Goal: Task Accomplishment & Management: Manage account settings

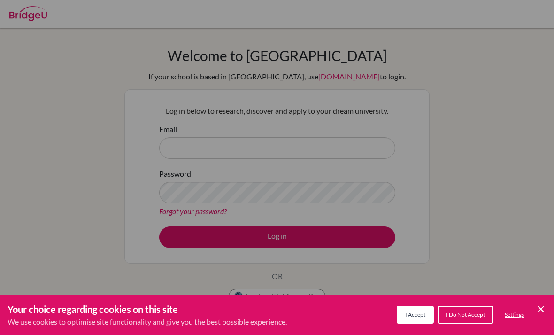
click at [46, 206] on div "Cookie Preferences" at bounding box center [277, 167] width 554 height 335
click at [537, 305] on icon "Cookie Control Close Icon" at bounding box center [540, 308] width 11 height 11
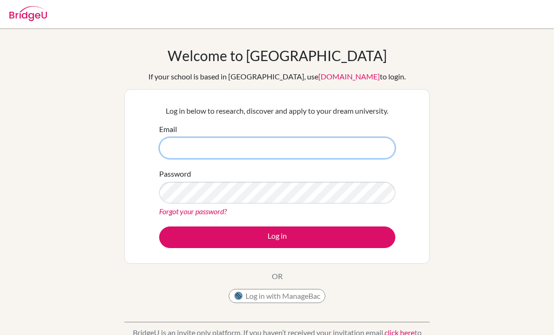
click at [374, 141] on input "Email" at bounding box center [277, 148] width 236 height 22
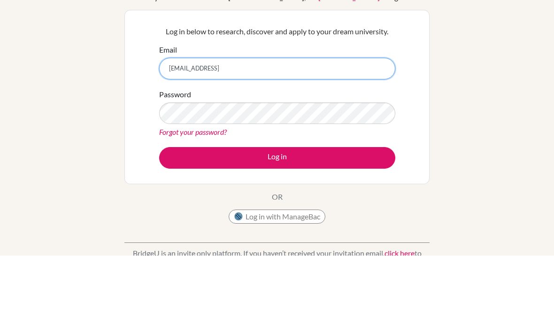
type input "[EMAIL_ADDRESS]"
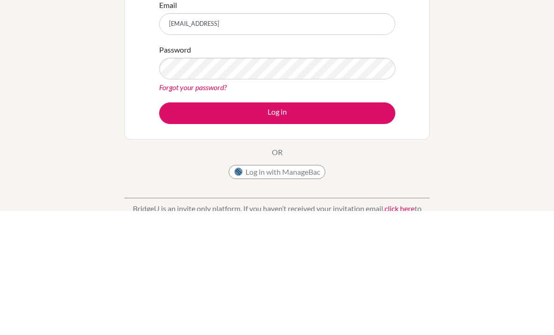
click at [313, 226] on button "Log in" at bounding box center [277, 237] width 236 height 22
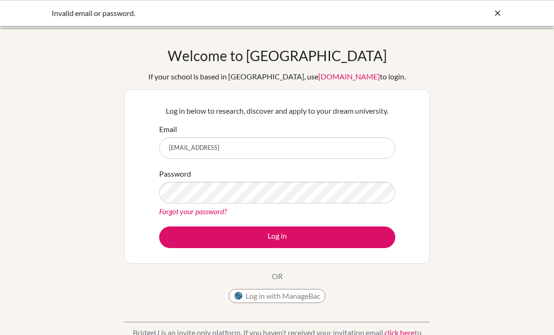
click at [259, 150] on input "[EMAIL_ADDRESS]" at bounding box center [277, 148] width 236 height 22
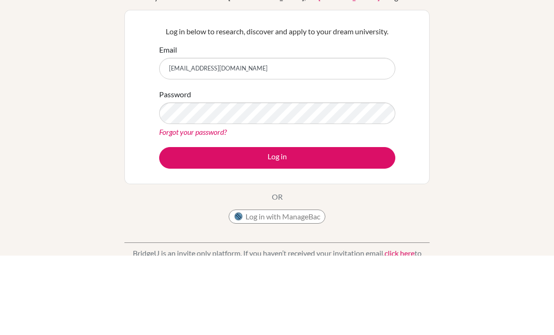
type input "[EMAIL_ADDRESS][DOMAIN_NAME]"
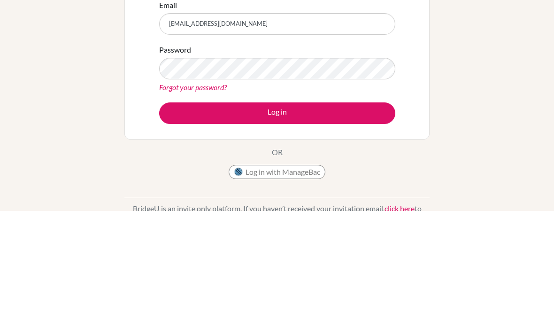
click at [351, 226] on button "Log in" at bounding box center [277, 237] width 236 height 22
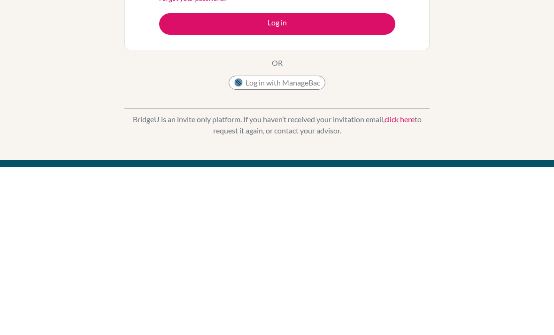
scroll to position [50, 0]
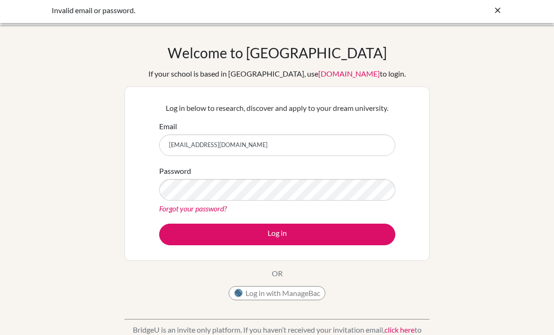
click at [509, 67] on div "Welcome to BridgeU If your school is based in China, use app.bridge-u.com.cn to…" at bounding box center [277, 198] width 554 height 307
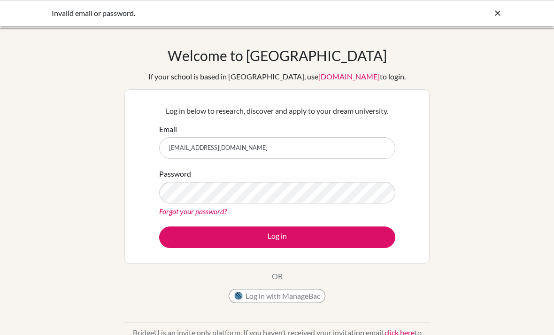
click at [506, 8] on div "Invalid email or password." at bounding box center [277, 13] width 554 height 26
click at [505, 8] on div "Invalid email or password." at bounding box center [277, 13] width 554 height 26
click at [493, 13] on icon at bounding box center [497, 12] width 9 height 9
click at [492, 13] on div "Invalid email or password." at bounding box center [277, 13] width 450 height 11
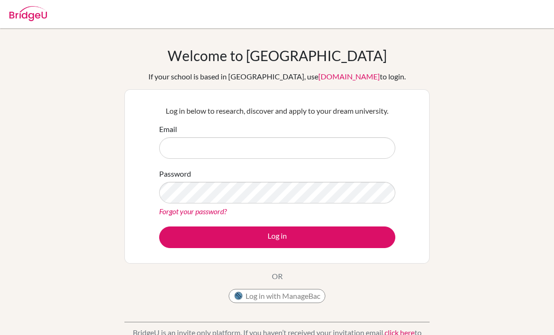
click at [187, 157] on input "Email" at bounding box center [277, 148] width 236 height 22
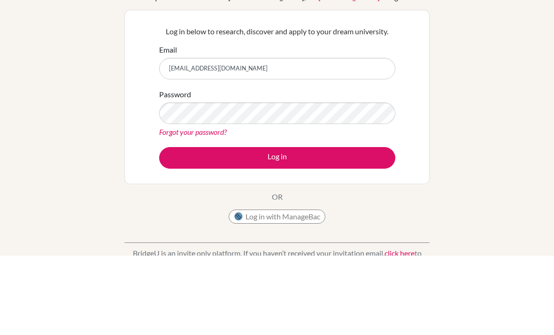
type input "[EMAIL_ADDRESS][DOMAIN_NAME]"
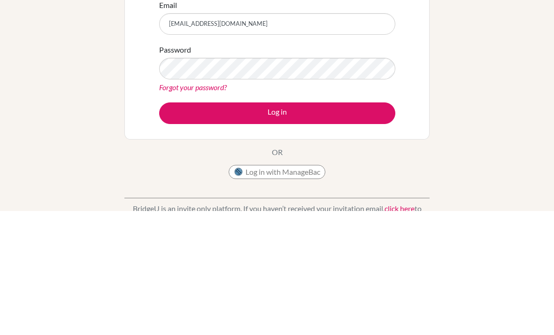
click at [171, 206] on link "Forgot your password?" at bounding box center [193, 210] width 68 height 9
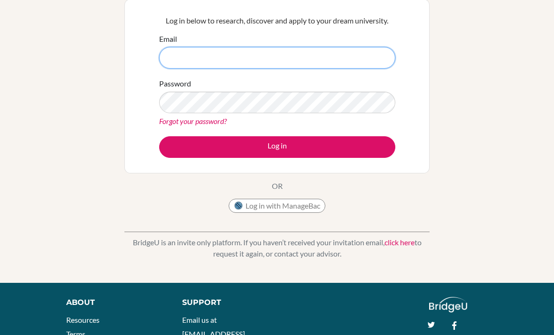
scroll to position [102, 0]
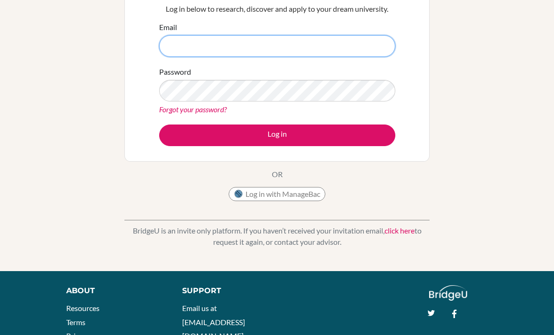
click at [338, 41] on input "Email" at bounding box center [277, 46] width 236 height 22
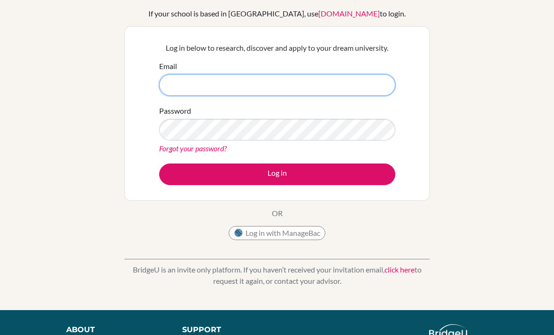
scroll to position [63, 0]
click at [361, 85] on input "rliu27" at bounding box center [277, 85] width 236 height 22
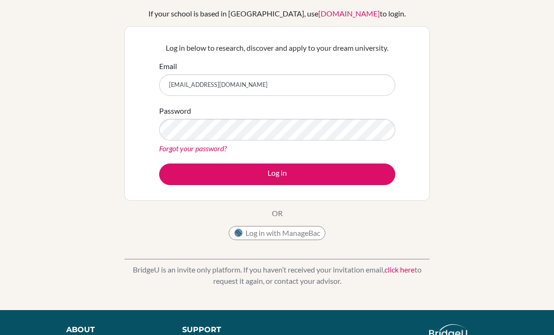
click at [526, 106] on div "Welcome to BridgeU If your school is based in China, use app.bridge-u.com.cn to…" at bounding box center [277, 137] width 554 height 307
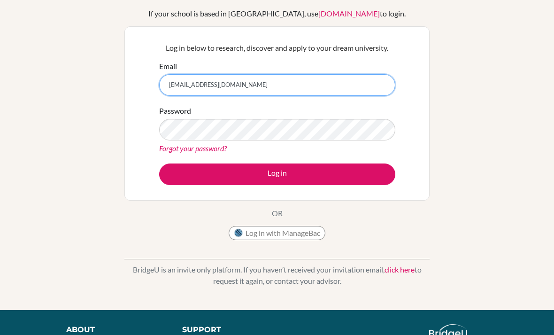
click at [364, 84] on input "rliu27_student@ivycollegiate.com" at bounding box center [277, 85] width 236 height 22
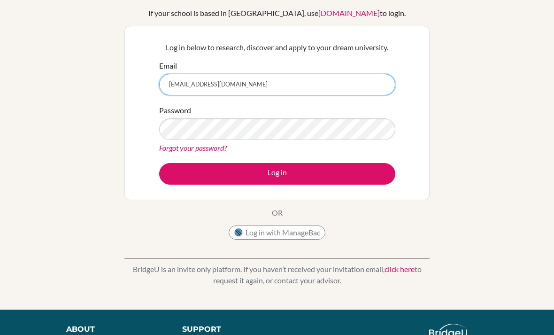
scroll to position [62, 0]
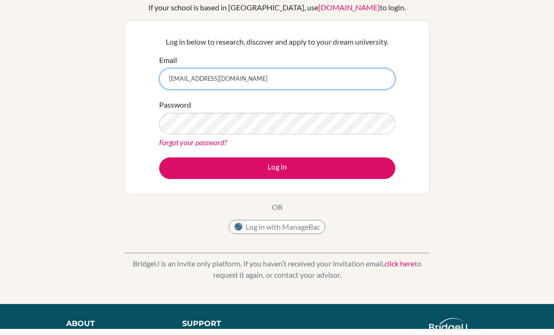
type input "rliu27_student@ivycollegiate.org"
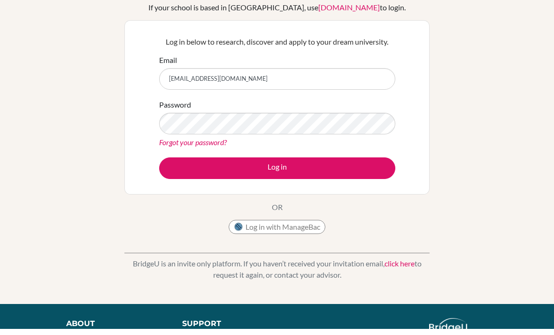
click at [377, 164] on button "Log in" at bounding box center [277, 175] width 236 height 22
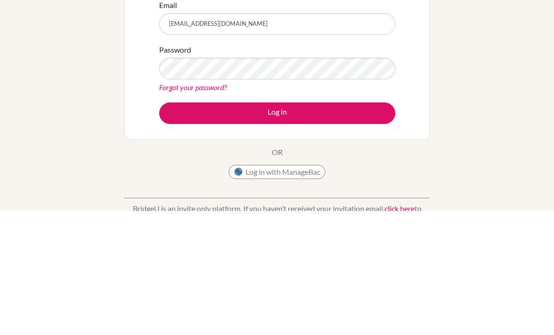
click at [352, 226] on button "Log in" at bounding box center [277, 237] width 236 height 22
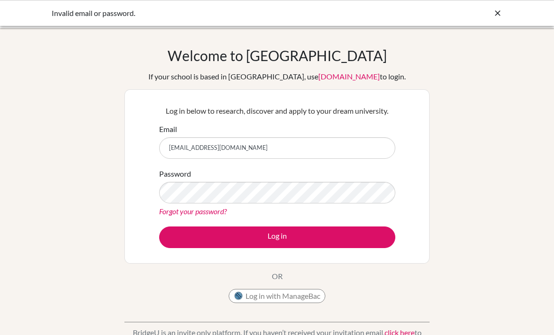
click at [167, 213] on link "Forgot your password?" at bounding box center [193, 210] width 68 height 9
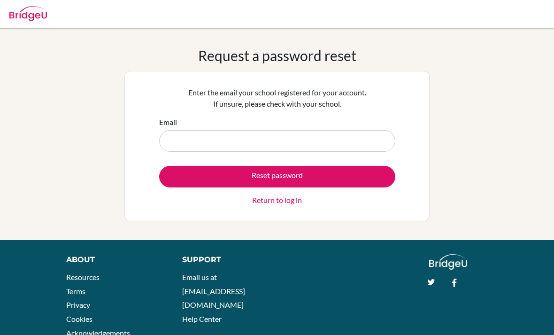
click at [353, 143] on input "Email" at bounding box center [277, 141] width 236 height 22
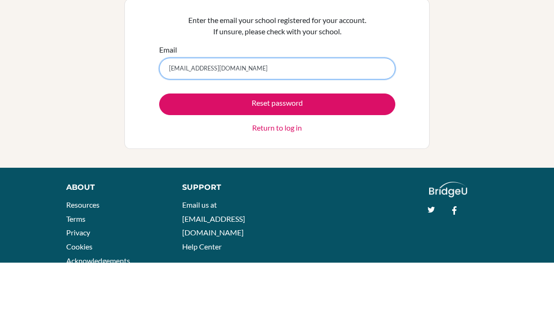
scroll to position [31, 0]
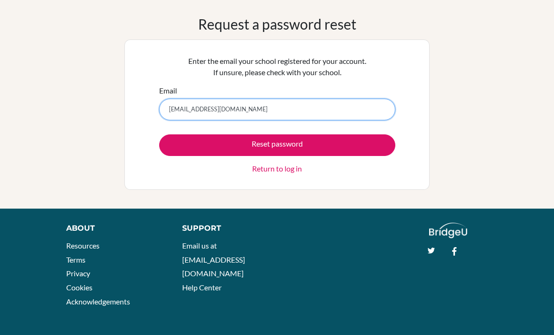
type input "[EMAIL_ADDRESS][DOMAIN_NAME]"
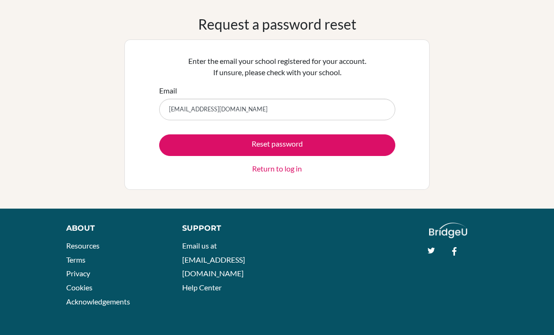
click at [361, 145] on button "Reset password" at bounding box center [277, 145] width 236 height 22
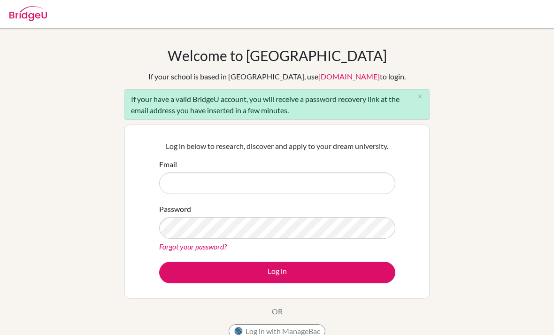
click at [354, 180] on input "Email" at bounding box center [277, 183] width 236 height 22
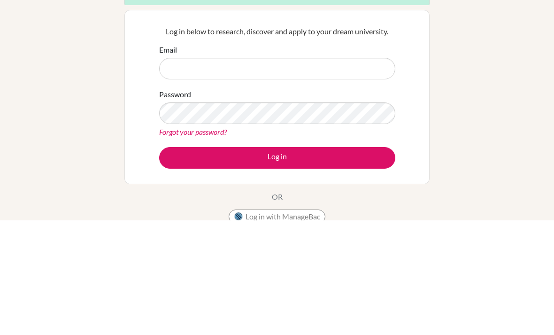
type input "r"
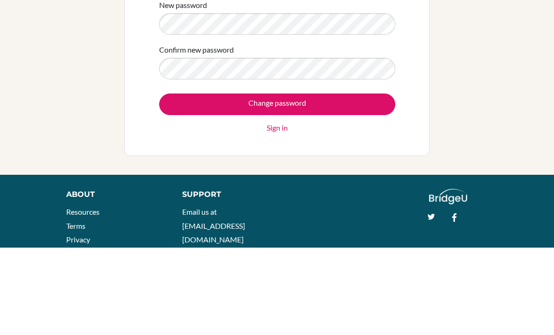
click at [361, 181] on input "Change password" at bounding box center [277, 192] width 236 height 22
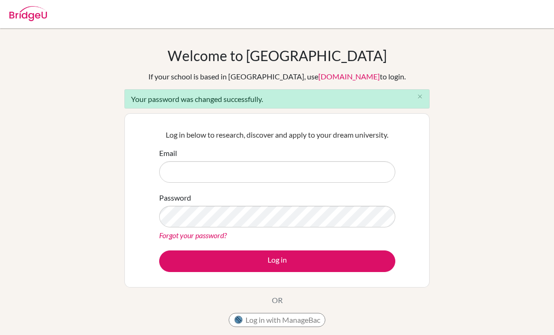
click at [171, 171] on input "Email" at bounding box center [277, 172] width 236 height 22
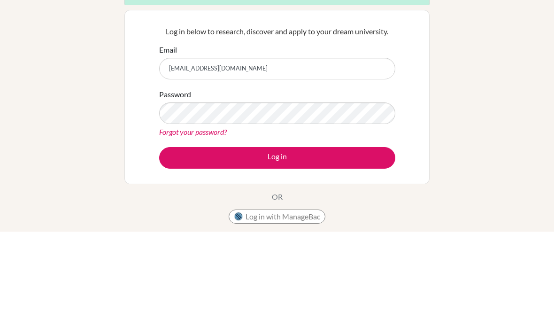
type input "[EMAIL_ADDRESS][DOMAIN_NAME]"
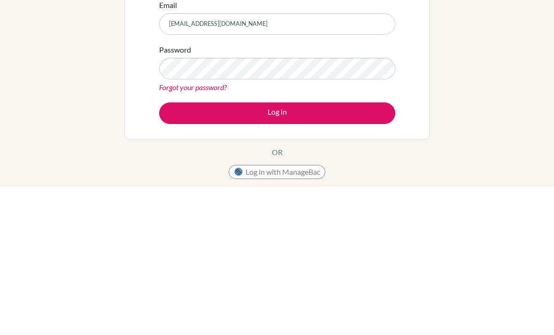
click at [381, 250] on button "Log in" at bounding box center [277, 261] width 236 height 22
